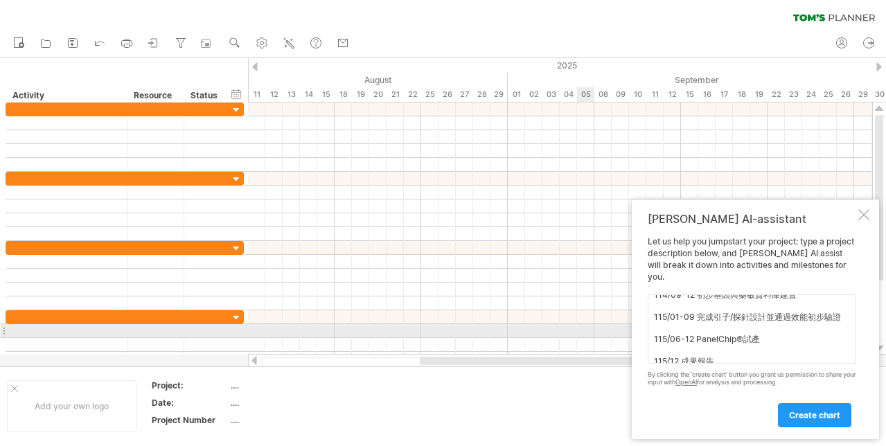
scroll to position [67, 0]
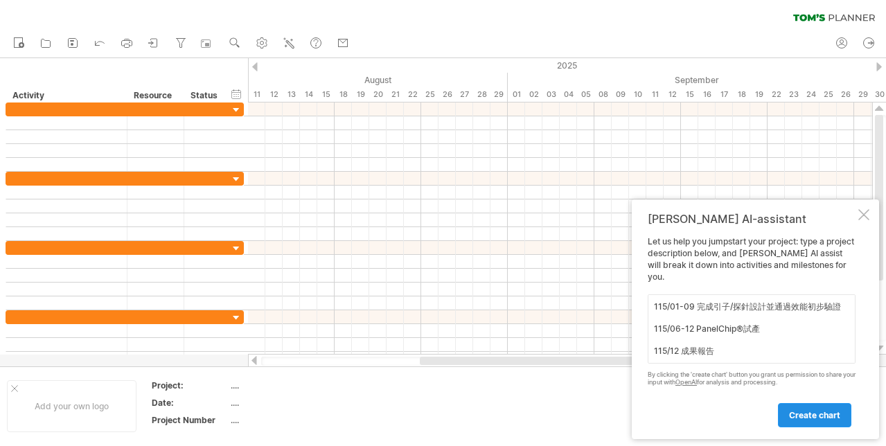
type textarea "幫我繪製甘梯圖。114/01~11 成立合作夥伴協議 114/04-12 臨床黴菌菌株收集 114/09-12 初步基因與藥敏資料庫建置 115/01-09 …"
click at [808, 418] on span "create chart" at bounding box center [814, 415] width 51 height 10
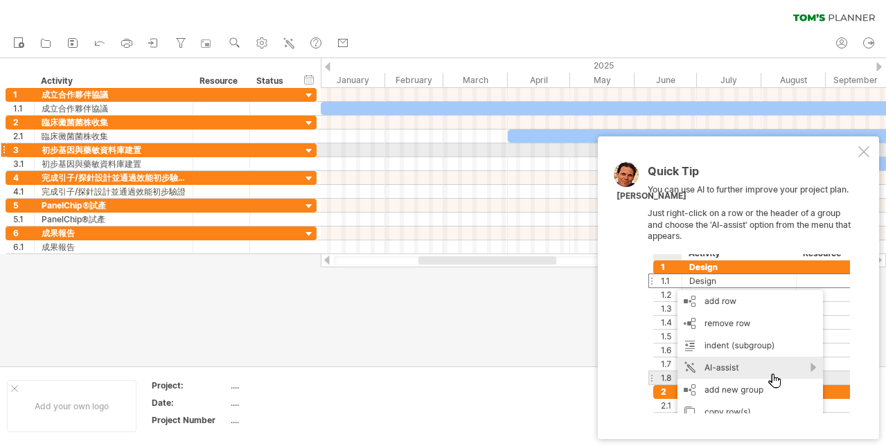
click at [858, 152] on div at bounding box center [863, 151] width 11 height 11
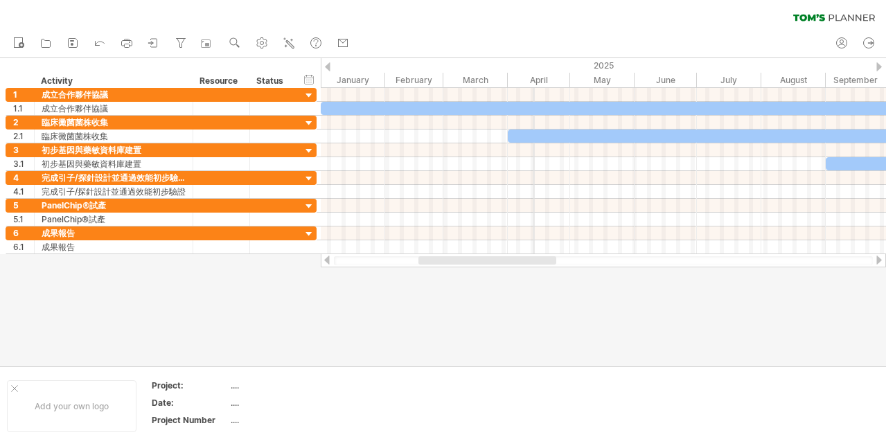
click at [533, 66] on div "2025" at bounding box center [700, 65] width 759 height 15
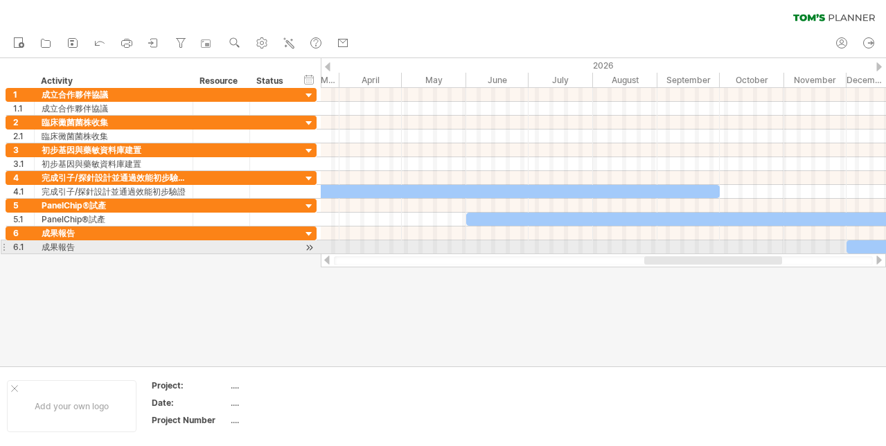
drag, startPoint x: 510, startPoint y: 258, endPoint x: 736, endPoint y: 254, distance: 225.9
click at [736, 254] on div at bounding box center [603, 261] width 565 height 14
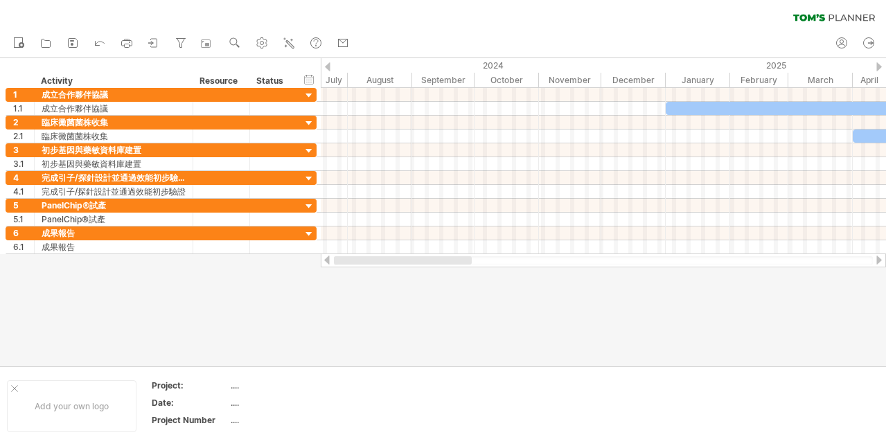
drag, startPoint x: 729, startPoint y: 257, endPoint x: 316, endPoint y: 332, distance: 420.3
click at [318, 328] on div "Trying to reach [DOMAIN_NAME] Connected again... 0% clear filter new 1" at bounding box center [443, 223] width 886 height 446
click at [125, 43] on icon at bounding box center [127, 43] width 14 height 14
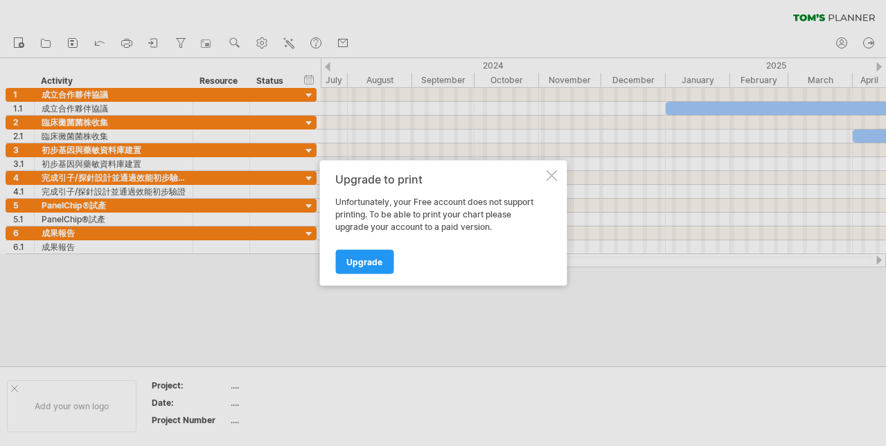
click at [547, 177] on div at bounding box center [551, 175] width 11 height 11
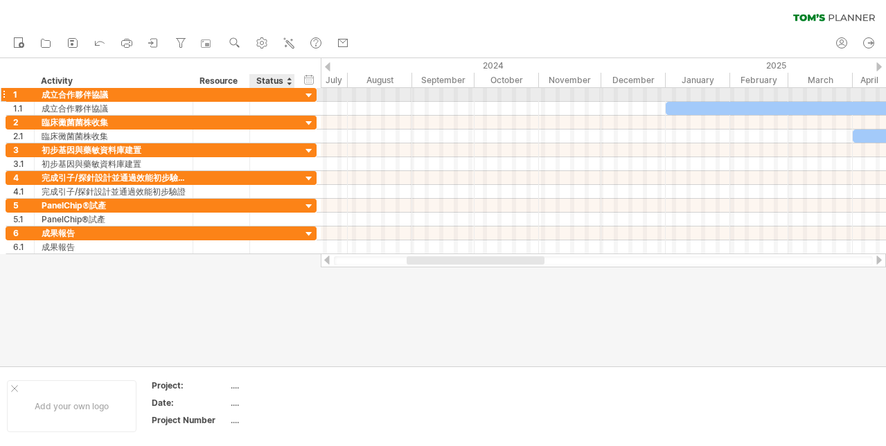
click at [308, 97] on div at bounding box center [309, 95] width 13 height 13
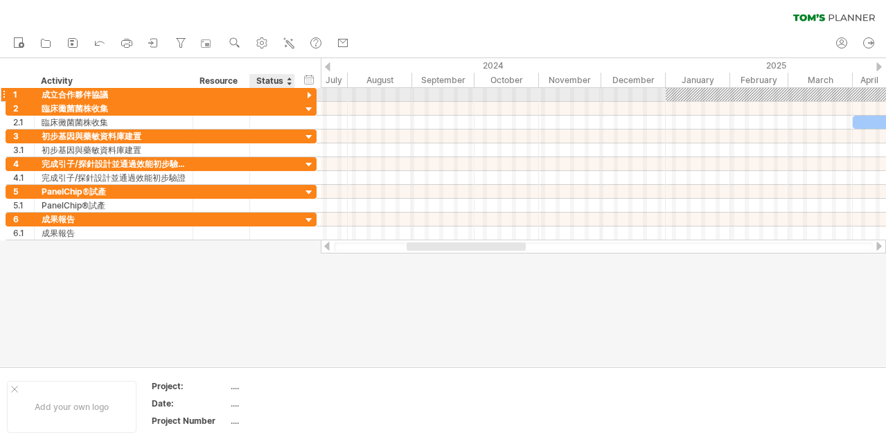
click at [310, 96] on div at bounding box center [309, 95] width 13 height 13
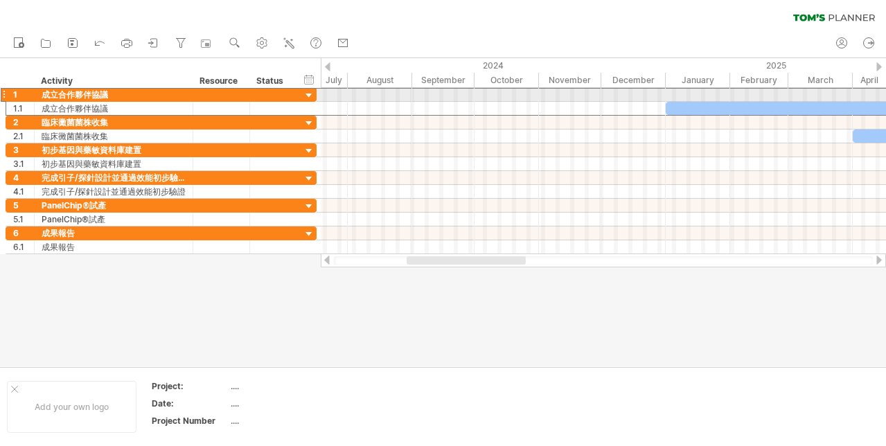
click at [3, 96] on div at bounding box center [4, 94] width 6 height 15
click at [11, 67] on div "hide start/end/duration show start/end/duration ******** Activity ******** Reso…" at bounding box center [160, 73] width 321 height 30
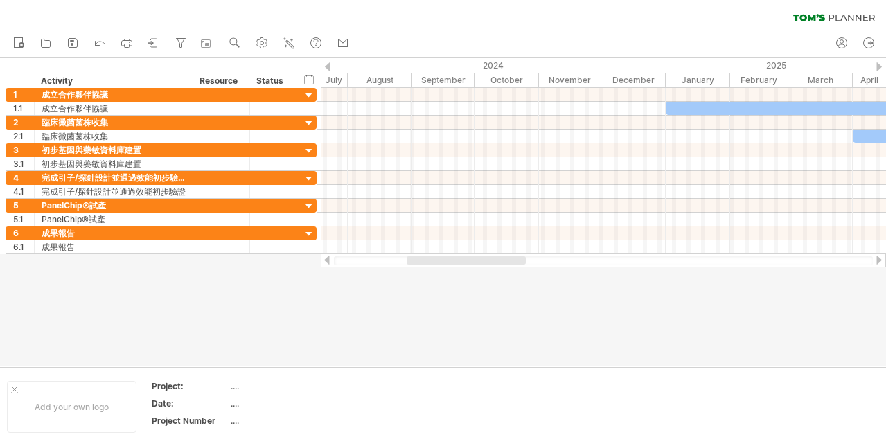
drag, startPoint x: 6, startPoint y: 67, endPoint x: 469, endPoint y: 267, distance: 504.9
click at [470, 267] on div "Trying to reach [DOMAIN_NAME] Connected again... 0% clear filter new 1" at bounding box center [443, 223] width 886 height 446
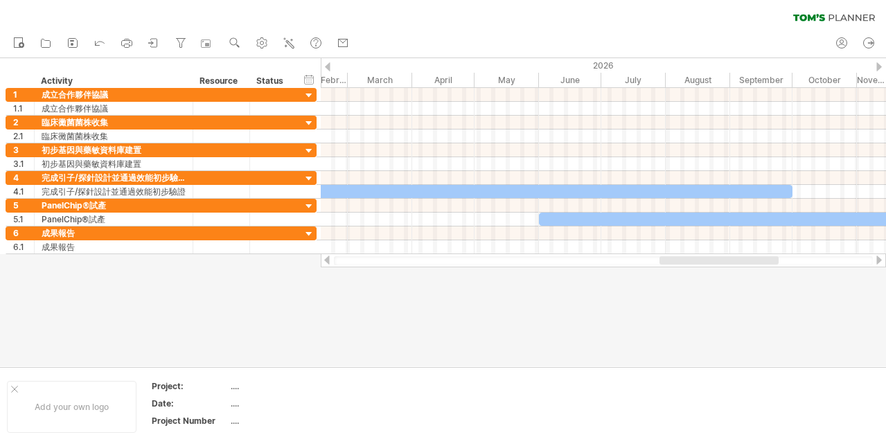
drag, startPoint x: 461, startPoint y: 262, endPoint x: 732, endPoint y: 276, distance: 271.3
click at [732, 276] on div "Trying to reach [DOMAIN_NAME] Connected again... 0% clear filter new 1" at bounding box center [443, 223] width 886 height 446
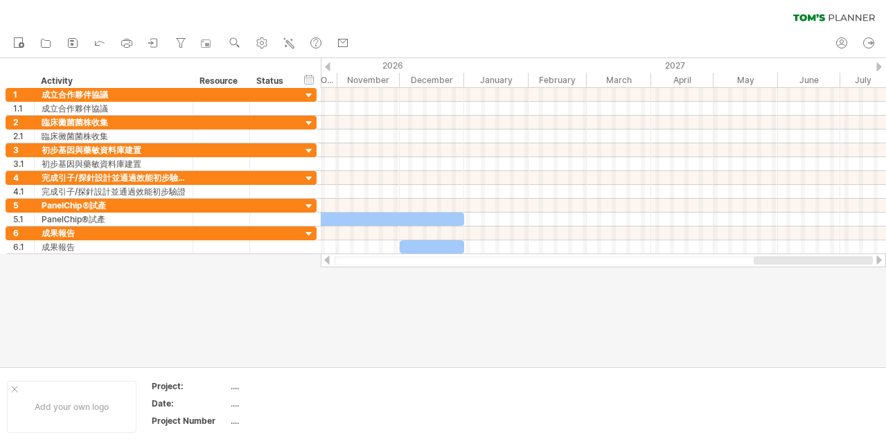
drag, startPoint x: 736, startPoint y: 262, endPoint x: 885, endPoint y: 262, distance: 148.9
click at [885, 262] on div at bounding box center [603, 261] width 565 height 14
click at [867, 44] on icon at bounding box center [869, 43] width 14 height 14
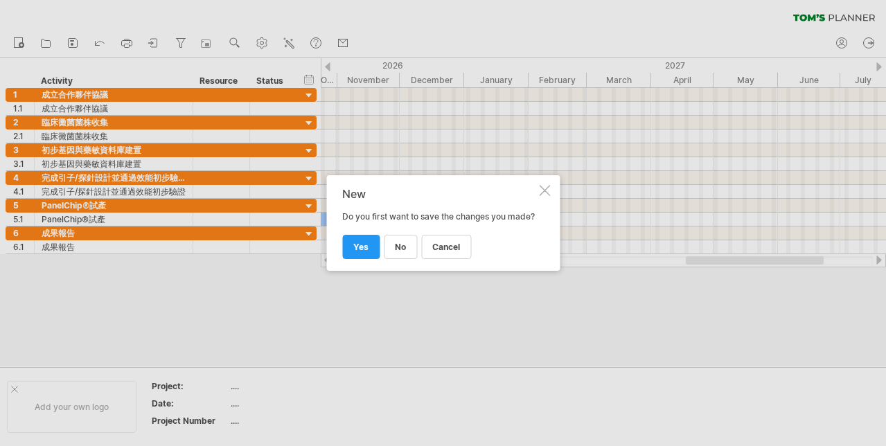
click at [542, 185] on div at bounding box center [544, 190] width 11 height 11
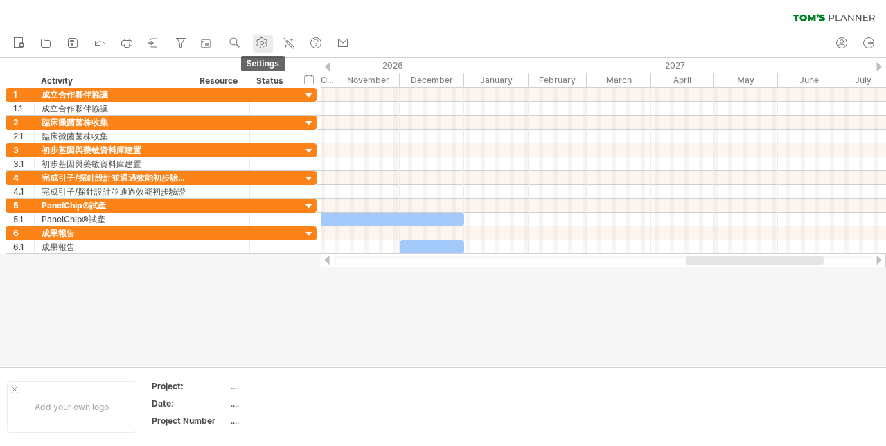
click at [263, 42] on use at bounding box center [262, 43] width 14 height 14
select select "*"
select select "**"
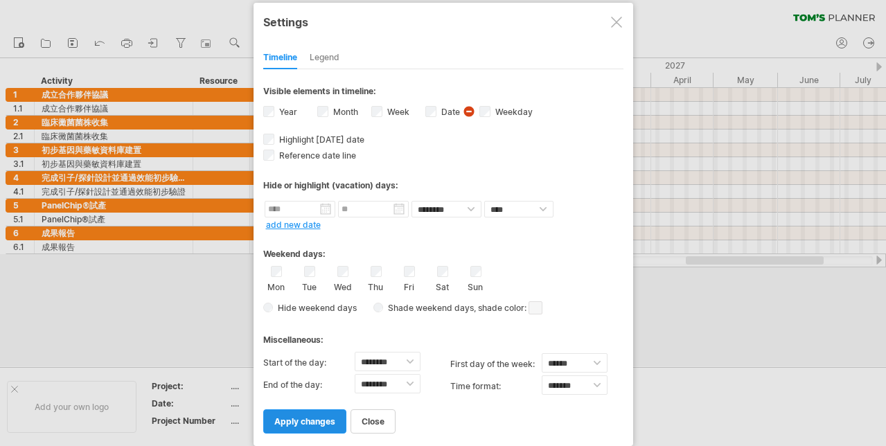
click at [302, 417] on span "apply changes" at bounding box center [304, 421] width 61 height 10
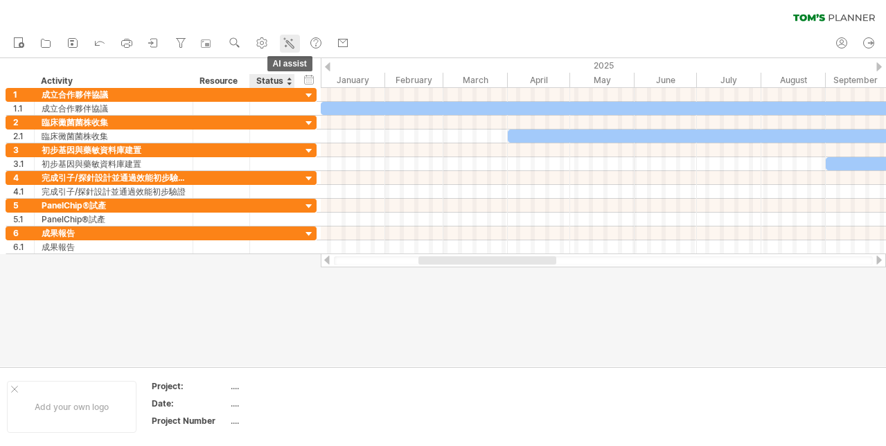
click at [290, 49] on icon at bounding box center [289, 43] width 14 height 14
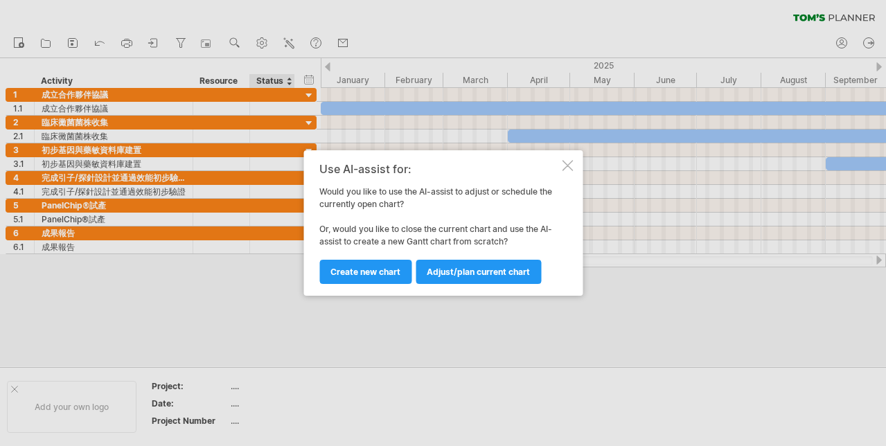
click at [565, 166] on div at bounding box center [567, 165] width 11 height 11
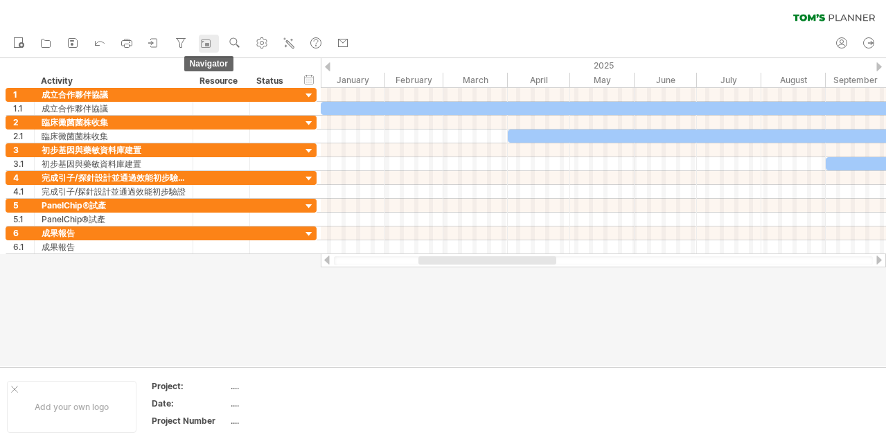
click at [208, 42] on rect at bounding box center [206, 44] width 14 height 14
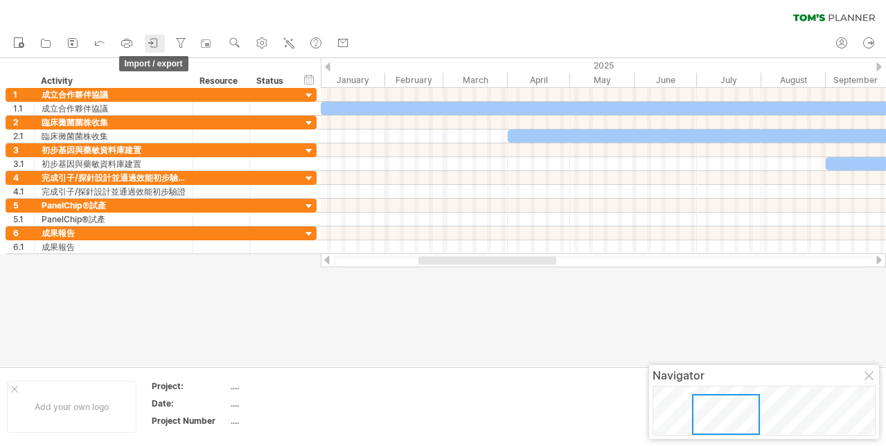
click at [163, 46] on link "import / export" at bounding box center [155, 44] width 20 height 18
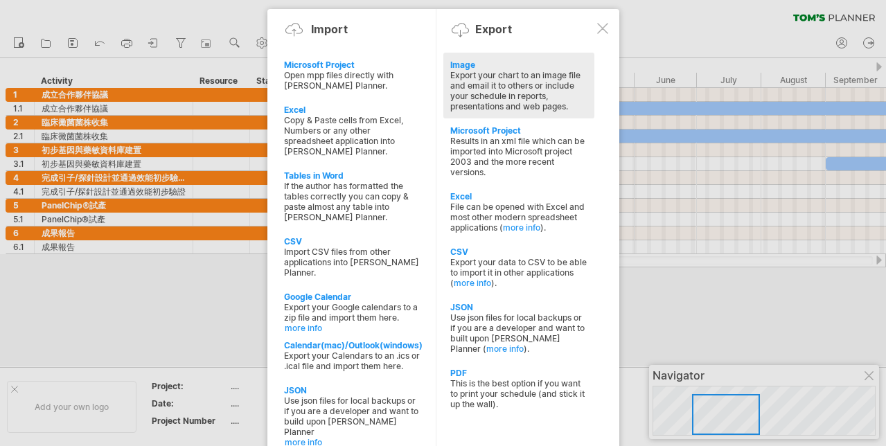
click at [524, 71] on div "Export your chart to an image file and email it to others or include your sched…" at bounding box center [518, 91] width 137 height 42
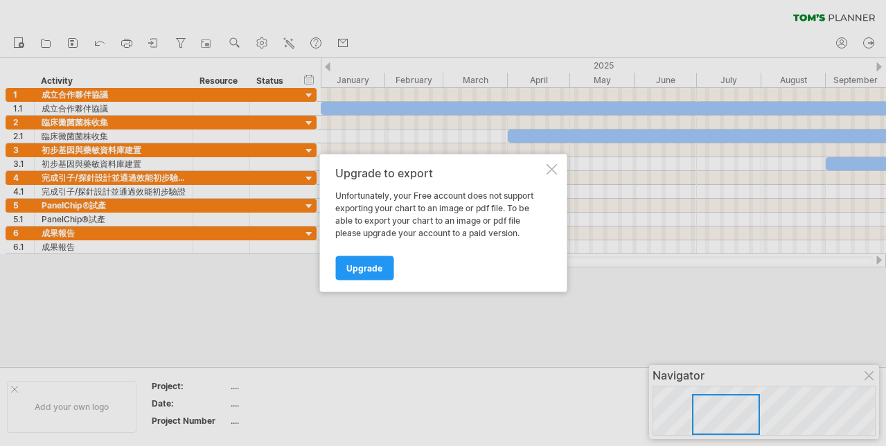
click at [547, 171] on div at bounding box center [551, 169] width 11 height 11
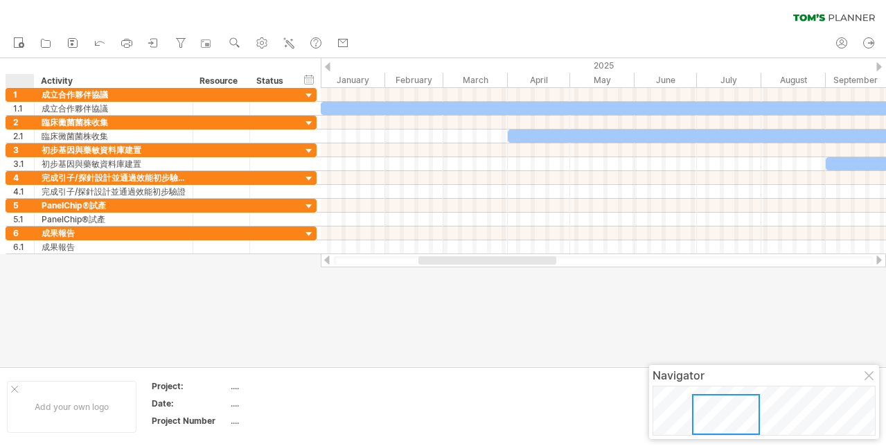
click at [19, 82] on div at bounding box center [22, 81] width 21 height 14
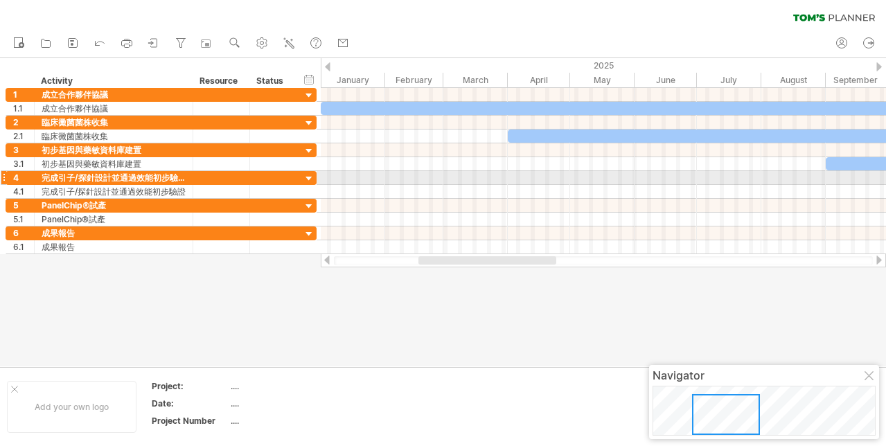
drag, startPoint x: 26, startPoint y: 65, endPoint x: 528, endPoint y: 203, distance: 520.2
click at [528, 203] on div "Trying to reach [DOMAIN_NAME] Connected again... 0% clear filter new 1" at bounding box center [443, 223] width 886 height 446
